Goal: Task Accomplishment & Management: Manage account settings

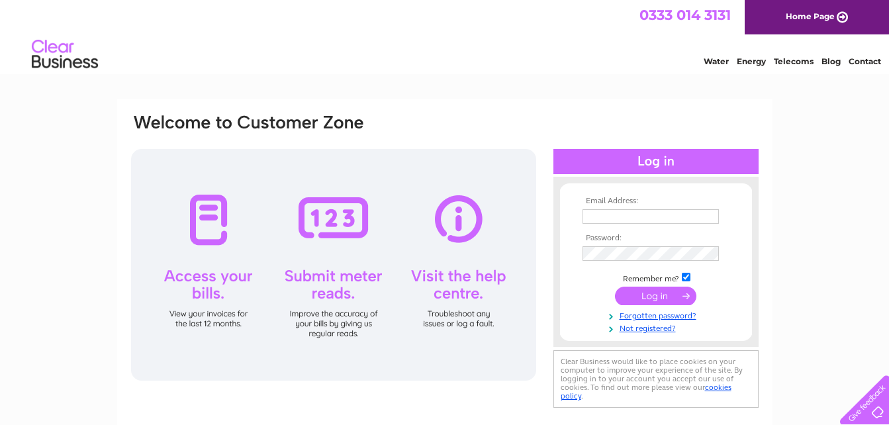
type input "neil@greenknowefarm.co.uk"
click at [653, 293] on input "submit" at bounding box center [655, 296] width 81 height 19
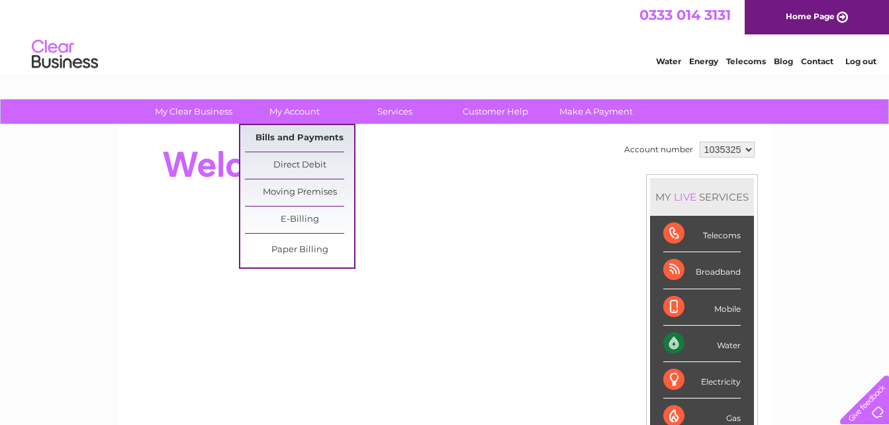
click at [305, 134] on link "Bills and Payments" at bounding box center [299, 138] width 109 height 26
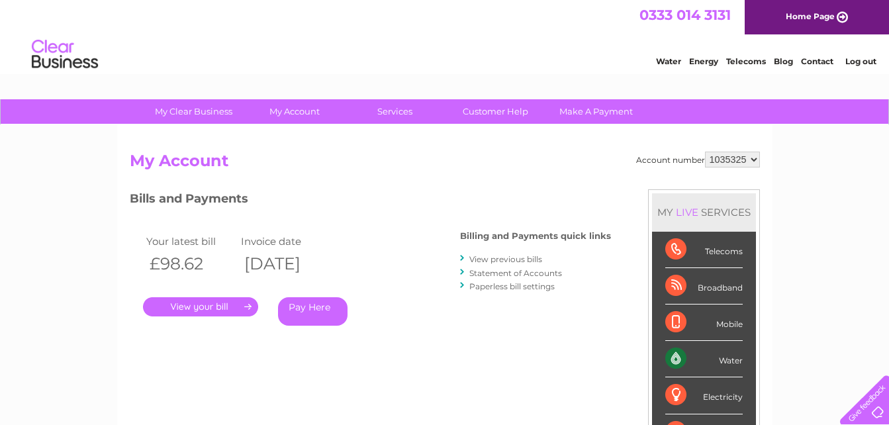
click at [226, 305] on link "." at bounding box center [200, 306] width 115 height 19
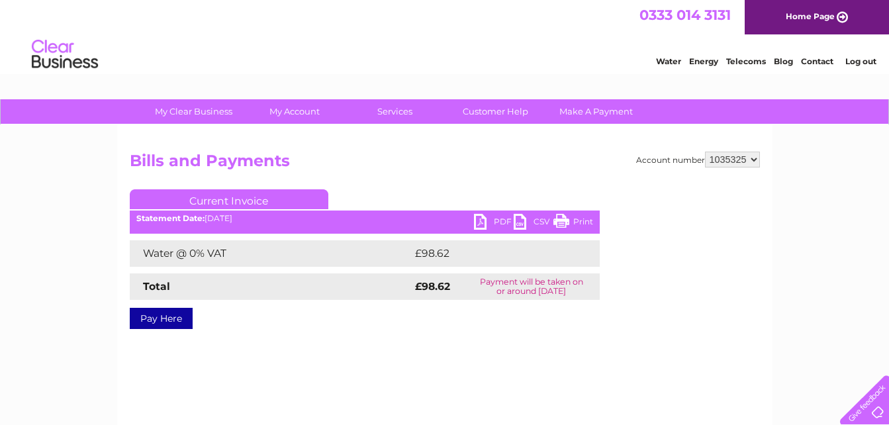
click at [488, 222] on link "PDF" at bounding box center [494, 223] width 40 height 19
